Goal: Task Accomplishment & Management: Use online tool/utility

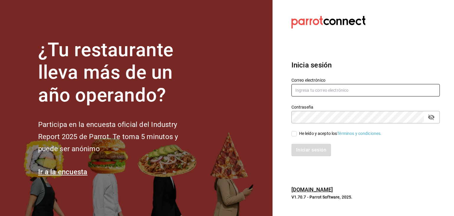
type input "[EMAIL_ADDRESS][DOMAIN_NAME]"
click at [300, 131] on div "He leído y acepto los Términos y condiciones." at bounding box center [340, 133] width 83 height 6
click at [297, 131] on input "He leído y acepto los Términos y condiciones." at bounding box center [293, 133] width 5 height 5
checkbox input "true"
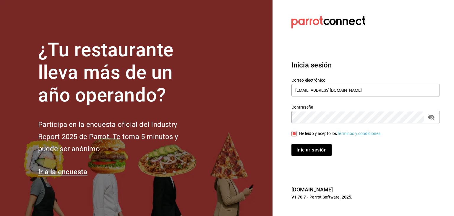
click at [306, 144] on button "Iniciar sesión" at bounding box center [311, 150] width 40 height 12
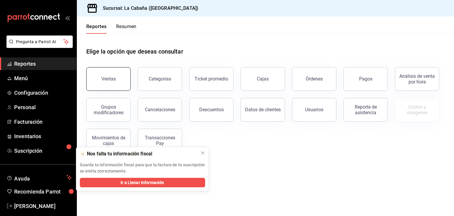
click at [116, 76] on button "Ventas" at bounding box center [108, 79] width 44 height 24
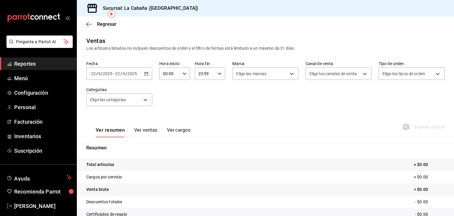
scroll to position [32, 0]
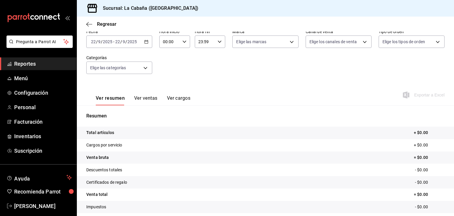
click at [147, 104] on button "Ver ventas" at bounding box center [145, 100] width 23 height 10
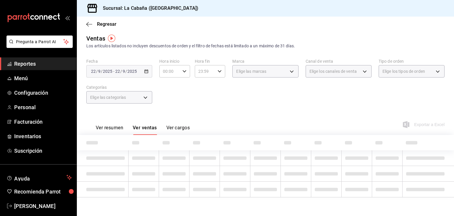
scroll to position [32, 0]
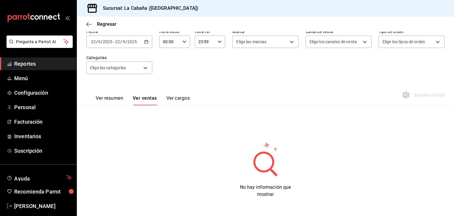
click at [110, 100] on button "Ver resumen" at bounding box center [109, 100] width 27 height 10
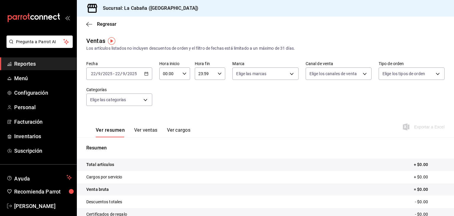
click at [145, 75] on icon "button" at bounding box center [146, 73] width 4 height 4
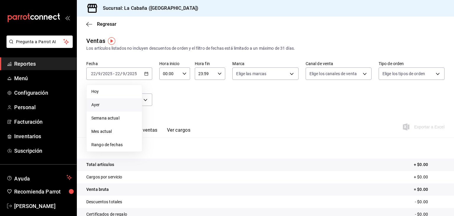
click at [100, 108] on li "Ayer" at bounding box center [114, 104] width 55 height 13
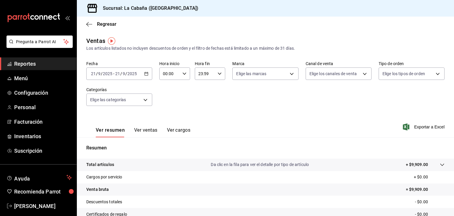
click at [144, 72] on icon "button" at bounding box center [146, 73] width 4 height 4
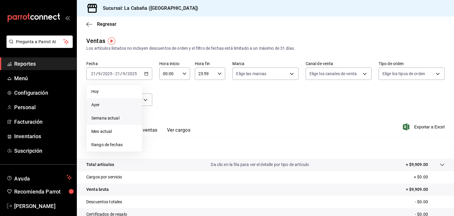
click at [102, 116] on span "Semana actual" at bounding box center [114, 118] width 46 height 6
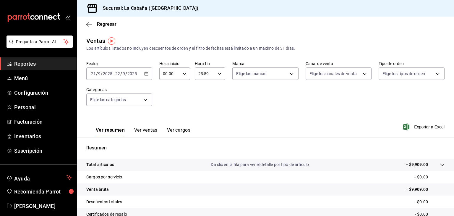
click at [156, 130] on button "Ver ventas" at bounding box center [145, 132] width 23 height 10
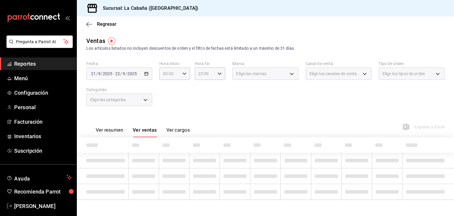
click at [151, 131] on button "Ver ventas" at bounding box center [145, 132] width 24 height 10
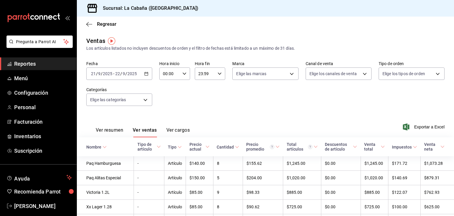
click at [148, 74] on div "[DATE] [DATE] - [DATE] [DATE]" at bounding box center [119, 73] width 66 height 12
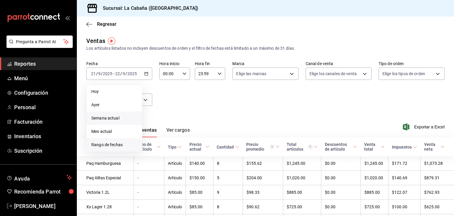
click at [114, 147] on span "Rango de fechas" at bounding box center [114, 145] width 46 height 6
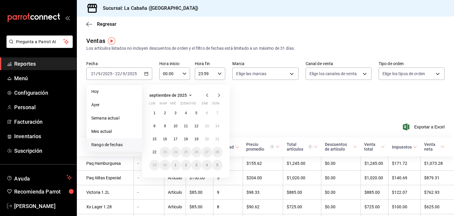
click at [208, 95] on icon "button" at bounding box center [207, 95] width 7 height 7
click at [206, 95] on icon "button" at bounding box center [207, 95] width 7 height 7
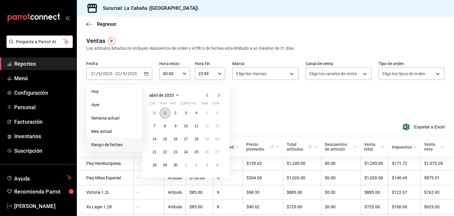
click at [166, 113] on button "1" at bounding box center [165, 113] width 10 height 11
click at [178, 166] on button "30" at bounding box center [175, 165] width 10 height 11
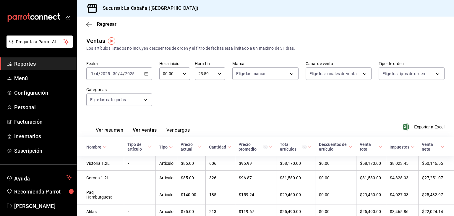
click at [415, 122] on div "Ver resumen Ver ventas Ver cargos Exportar a Excel" at bounding box center [265, 125] width 377 height 24
click at [418, 125] on span "Exportar a Excel" at bounding box center [424, 126] width 40 height 7
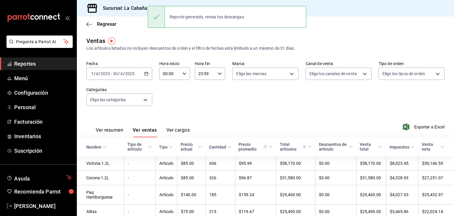
click at [147, 73] on icon "button" at bounding box center [146, 73] width 4 height 4
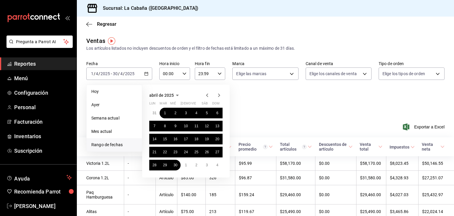
click at [221, 96] on icon "button" at bounding box center [218, 95] width 7 height 7
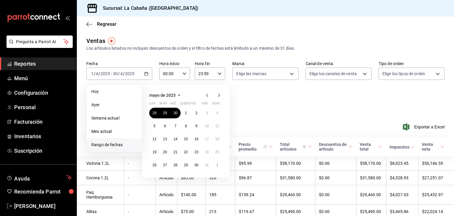
click at [221, 96] on icon "button" at bounding box center [218, 95] width 7 height 7
click at [215, 111] on button "1" at bounding box center [217, 113] width 10 height 11
click at [157, 179] on button "30" at bounding box center [154, 178] width 10 height 11
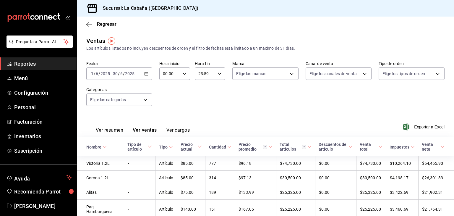
click at [430, 132] on div "Ver resumen Ver ventas Ver cargos Exportar a Excel" at bounding box center [265, 125] width 377 height 24
click at [422, 127] on span "Exportar a Excel" at bounding box center [424, 126] width 40 height 7
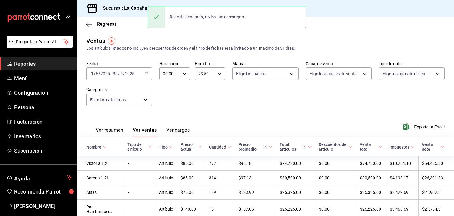
click at [147, 75] on icon "button" at bounding box center [146, 73] width 4 height 4
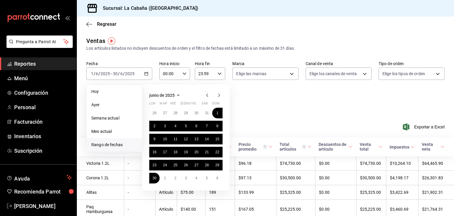
click at [217, 98] on icon "button" at bounding box center [218, 95] width 7 height 7
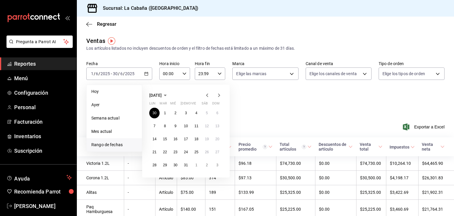
click at [221, 93] on icon "button" at bounding box center [218, 95] width 7 height 7
click at [193, 112] on button "1" at bounding box center [196, 113] width 10 height 11
click at [207, 164] on abbr "30" at bounding box center [207, 165] width 4 height 4
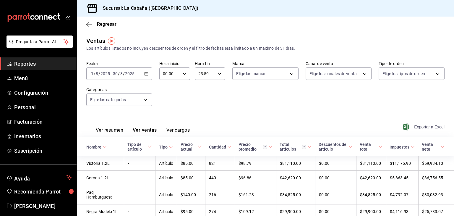
click at [411, 129] on span "Exportar a Excel" at bounding box center [424, 126] width 40 height 7
click at [88, 25] on icon "button" at bounding box center [87, 24] width 2 height 4
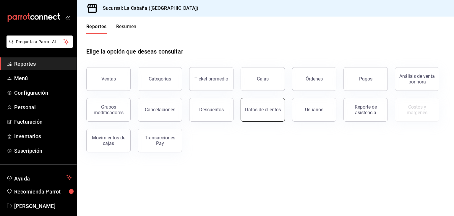
click at [257, 111] on div "Datos de clientes" at bounding box center [263, 110] width 36 height 6
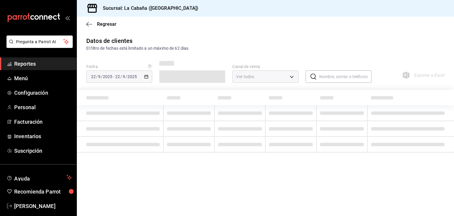
type input "PARROT,DIDI_FOOD,ONLINE"
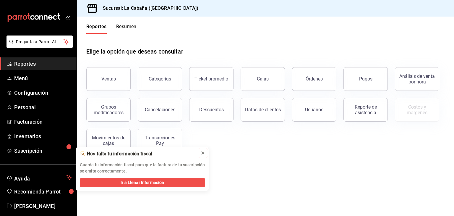
click at [203, 153] on icon at bounding box center [202, 152] width 5 height 5
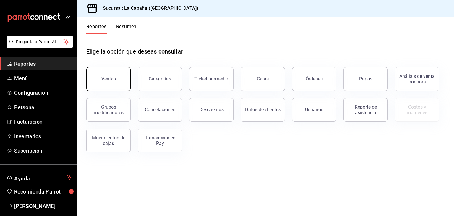
click at [119, 89] on button "Ventas" at bounding box center [108, 79] width 44 height 24
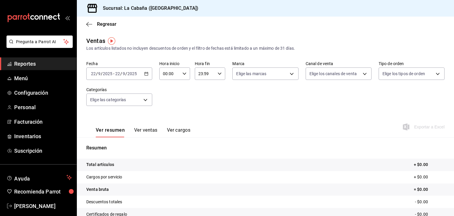
click at [145, 76] on div "2025-09-22 22 / 9 / 2025 - 2025-09-22 22 / 9 / 2025" at bounding box center [119, 73] width 66 height 12
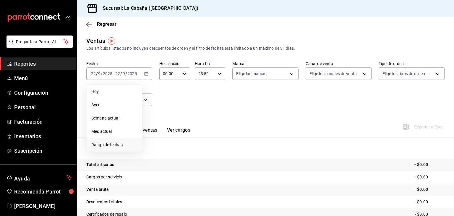
click at [113, 147] on span "Rango de fechas" at bounding box center [114, 145] width 46 height 6
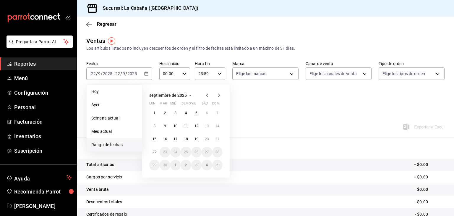
click at [203, 95] on div "septiembre de 2025" at bounding box center [185, 95] width 73 height 7
click at [207, 95] on icon "button" at bounding box center [207, 95] width 2 height 4
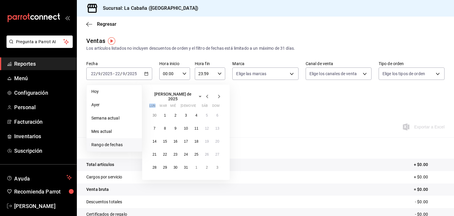
click at [207, 95] on icon "button" at bounding box center [207, 97] width 2 height 4
click at [207, 95] on icon "button" at bounding box center [207, 95] width 2 height 4
click at [215, 96] on icon "button" at bounding box center [218, 95] width 7 height 7
click at [187, 112] on button "1" at bounding box center [186, 113] width 10 height 11
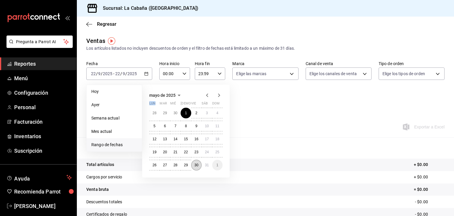
click at [197, 163] on abbr "30" at bounding box center [196, 165] width 4 height 4
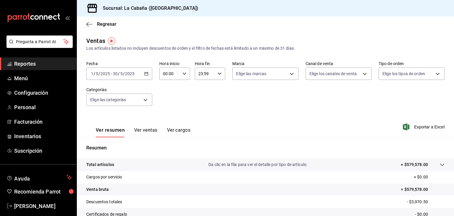
click at [138, 129] on button "Ver ventas" at bounding box center [145, 132] width 23 height 10
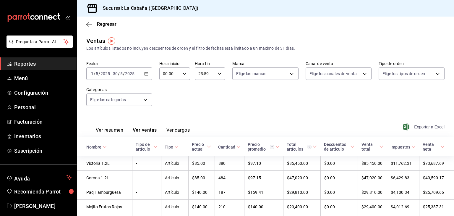
click at [420, 128] on span "Exportar a Excel" at bounding box center [424, 126] width 40 height 7
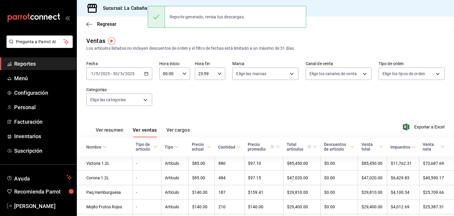
click at [143, 77] on div "2025-05-01 1 / 5 / 2025 - 2025-05-30 30 / 5 / 2025" at bounding box center [119, 73] width 66 height 12
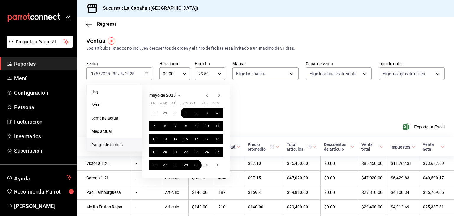
click at [219, 93] on icon "button" at bounding box center [218, 95] width 7 height 7
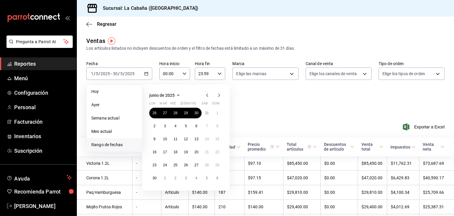
click at [219, 93] on icon "button" at bounding box center [218, 95] width 7 height 7
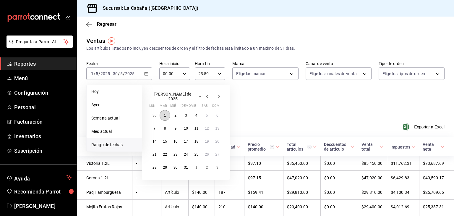
click at [165, 110] on button "1" at bounding box center [165, 115] width 10 height 11
click at [189, 165] on button "31" at bounding box center [186, 167] width 10 height 11
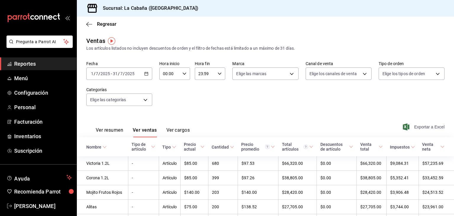
click at [403, 124] on icon "button" at bounding box center [406, 126] width 6 height 7
click at [274, 110] on div "Fecha 2025-07-01 1 / 7 / 2025 - 2025-07-31 31 / 7 / 2025 Hora inicio 00:00 Hora…" at bounding box center [265, 87] width 358 height 52
click at [87, 21] on div "Regresar" at bounding box center [265, 24] width 377 height 15
click at [86, 20] on div "Regresar" at bounding box center [265, 24] width 377 height 15
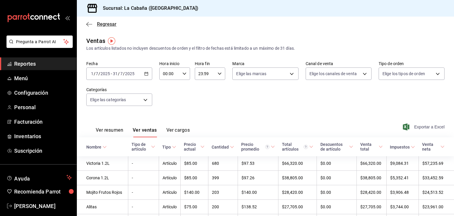
click at [86, 22] on icon "button" at bounding box center [89, 24] width 6 height 5
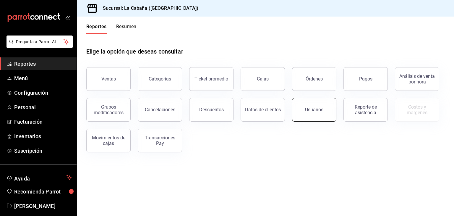
click at [301, 120] on button "Usuarios" at bounding box center [314, 110] width 44 height 24
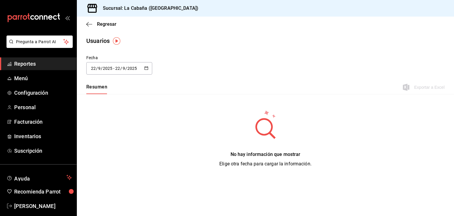
click at [85, 24] on div "Regresar" at bounding box center [265, 24] width 377 height 15
click at [88, 24] on icon "button" at bounding box center [89, 24] width 6 height 0
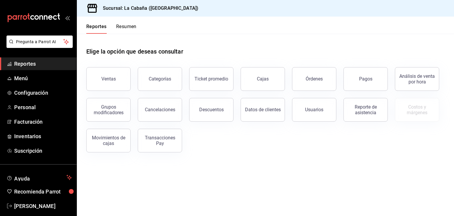
click at [320, 78] on div "Órdenes" at bounding box center [313, 79] width 17 height 6
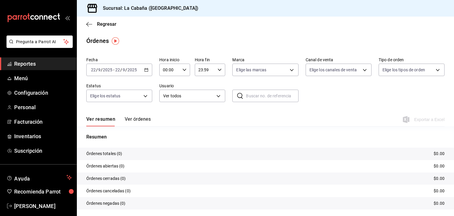
click at [145, 71] on icon "button" at bounding box center [146, 70] width 4 height 4
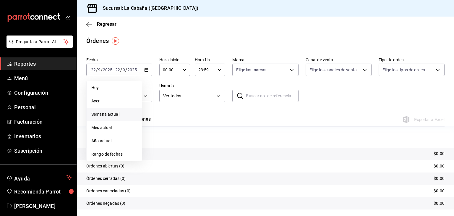
click at [107, 111] on span "Semana actual" at bounding box center [114, 114] width 46 height 6
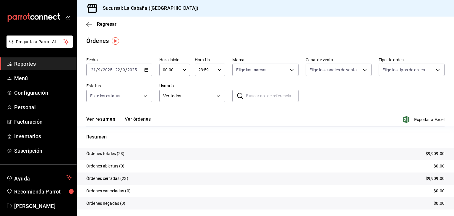
scroll to position [17, 0]
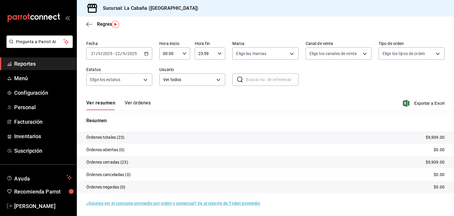
click at [138, 99] on div "Ver resumen Ver órdenes Exportar a Excel" at bounding box center [265, 101] width 358 height 17
click at [140, 101] on button "Ver órdenes" at bounding box center [138, 105] width 26 height 10
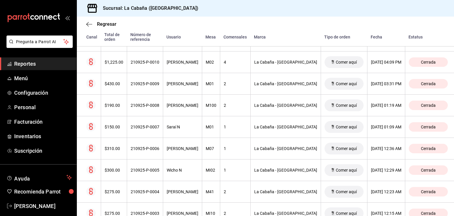
scroll to position [385, 0]
